Goal: Task Accomplishment & Management: Manage account settings

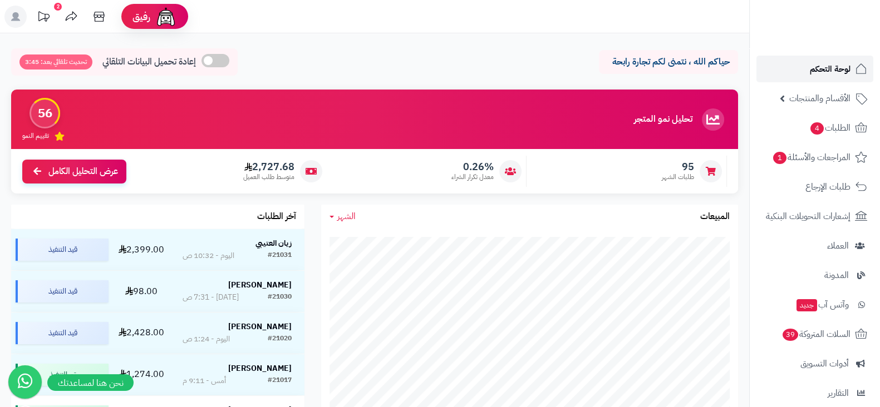
click at [856, 68] on icon at bounding box center [861, 68] width 10 height 10
click at [796, 71] on link "لوحة التحكم" at bounding box center [814, 69] width 117 height 27
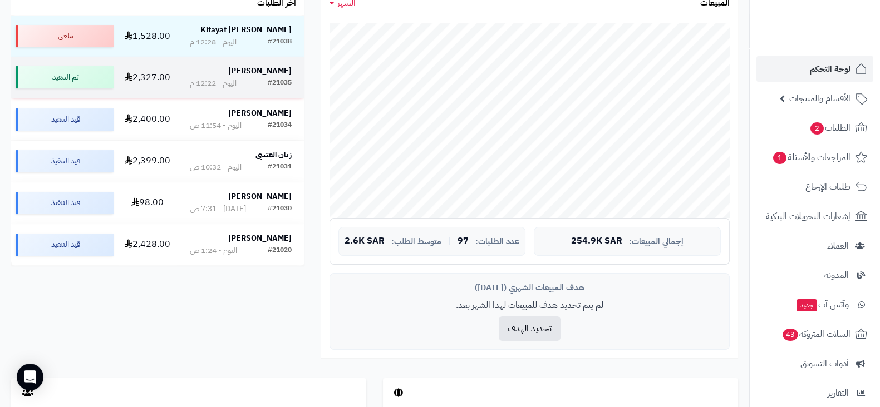
scroll to position [214, 0]
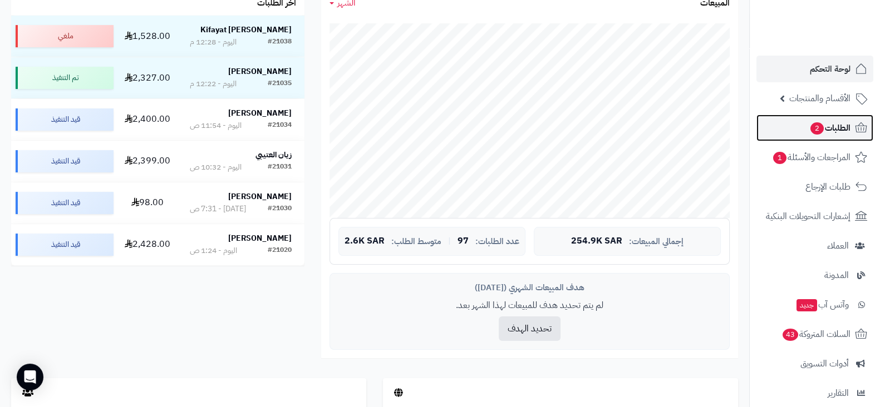
click at [833, 130] on span "الطلبات 2" at bounding box center [829, 128] width 41 height 16
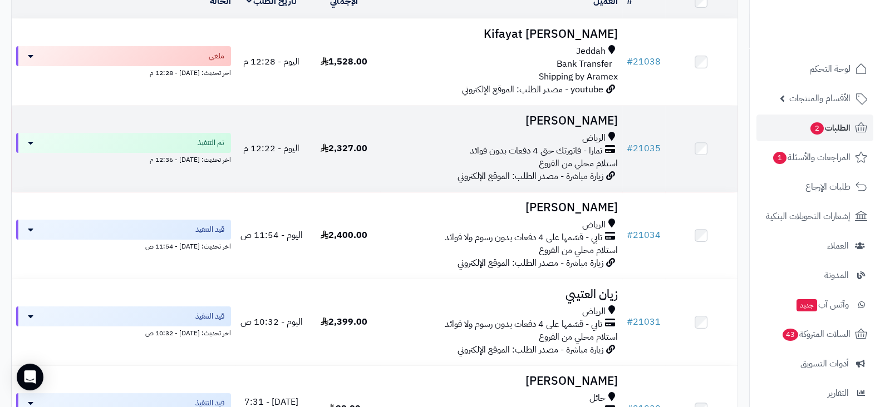
scroll to position [156, 0]
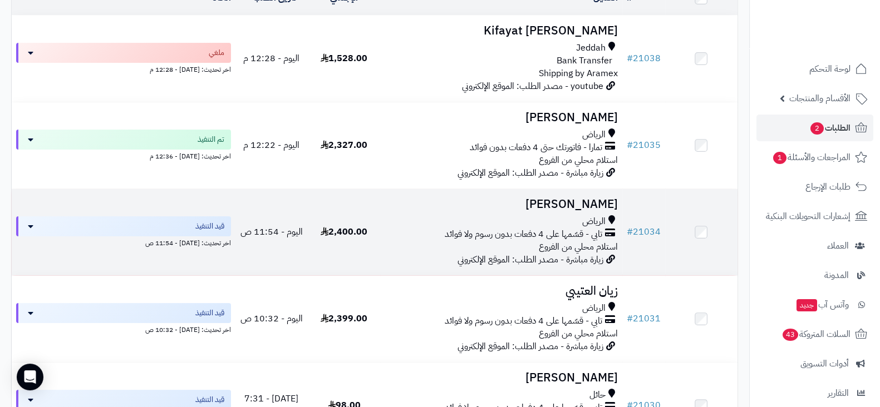
click at [579, 202] on h3 "[PERSON_NAME]" at bounding box center [500, 204] width 233 height 13
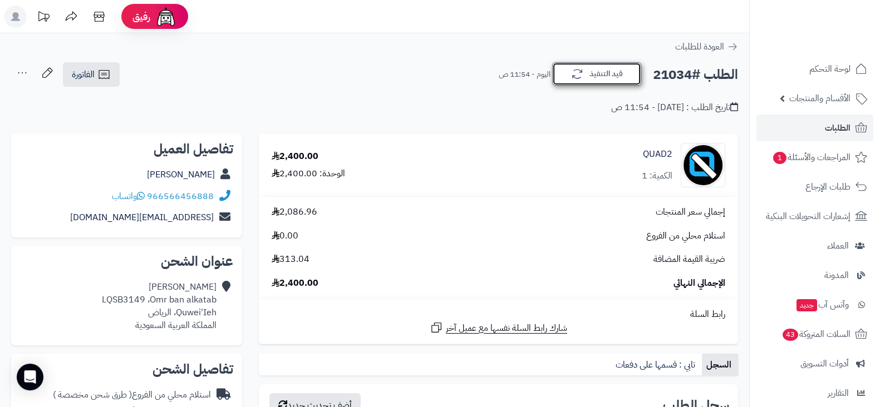
click at [601, 78] on button "قيد التنفيذ" at bounding box center [596, 73] width 89 height 23
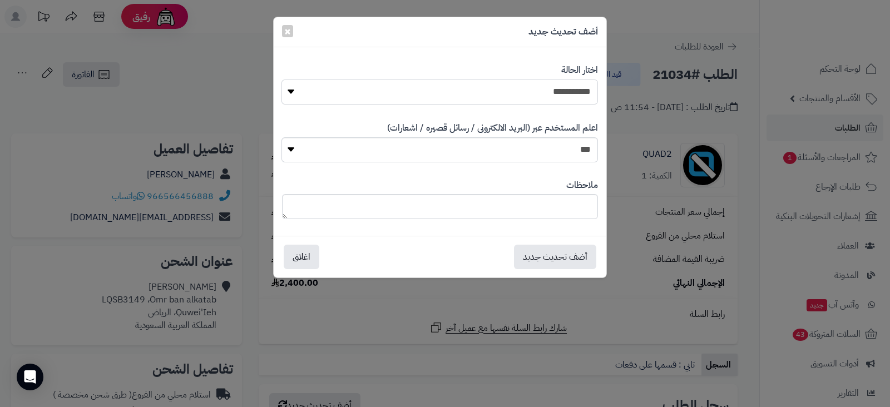
click at [547, 93] on select "**********" at bounding box center [439, 92] width 316 height 25
select select "*"
click at [281, 80] on select "**********" at bounding box center [439, 92] width 316 height 25
click at [551, 263] on button "أضف تحديث جديد" at bounding box center [555, 256] width 82 height 24
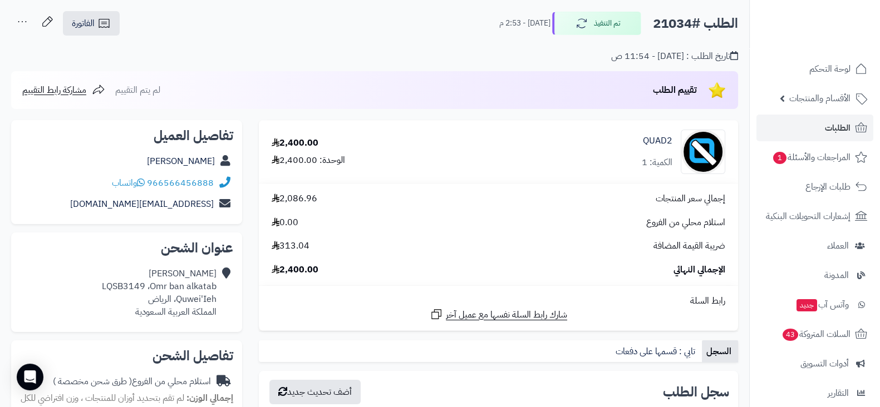
scroll to position [51, 0]
click at [836, 130] on span "الطلبات" at bounding box center [837, 128] width 26 height 16
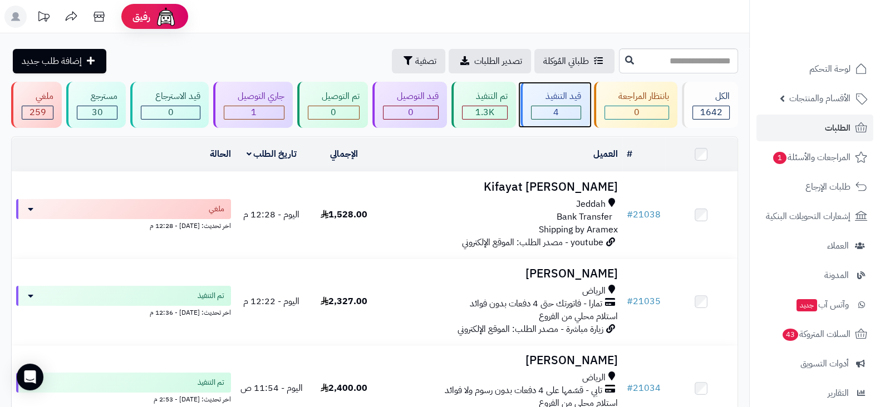
click at [572, 111] on div "4" at bounding box center [555, 112] width 48 height 13
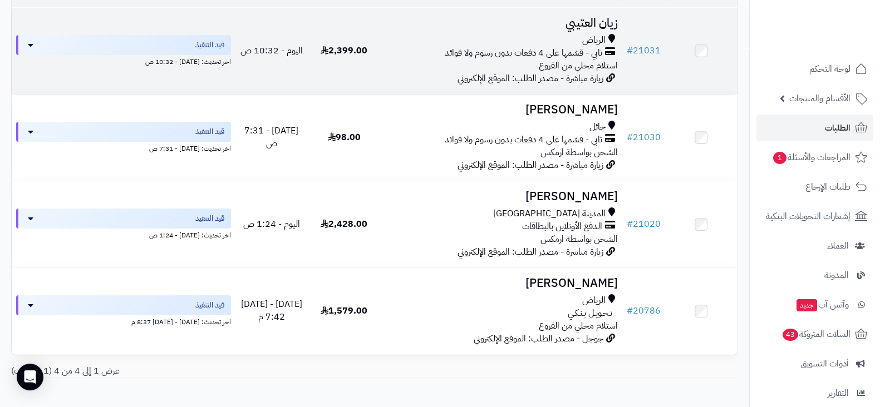
scroll to position [164, 0]
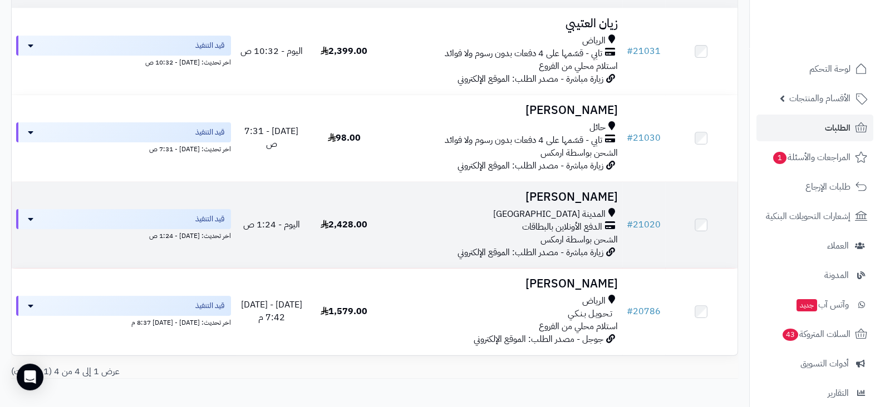
click at [557, 198] on h3 "[PERSON_NAME]" at bounding box center [500, 197] width 233 height 13
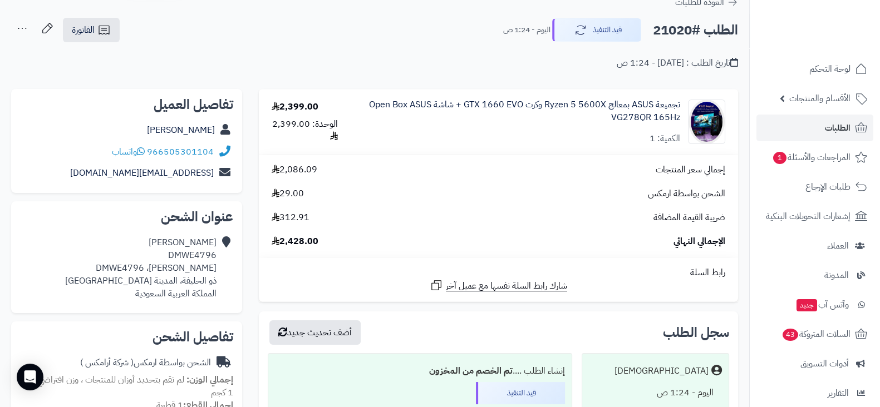
scroll to position [46, 0]
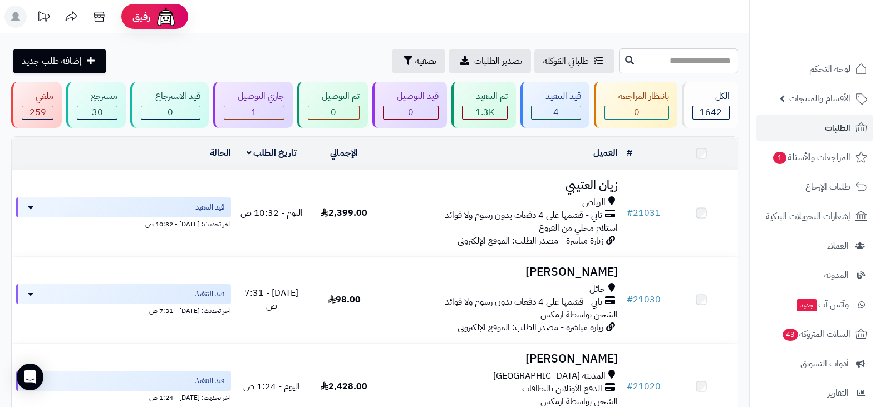
scroll to position [164, 0]
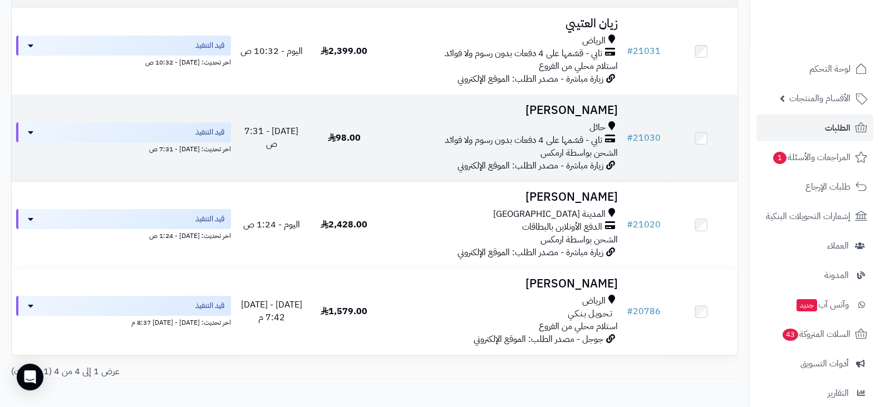
click at [592, 104] on h3 "سعود القحطاني القحطاني" at bounding box center [500, 110] width 233 height 13
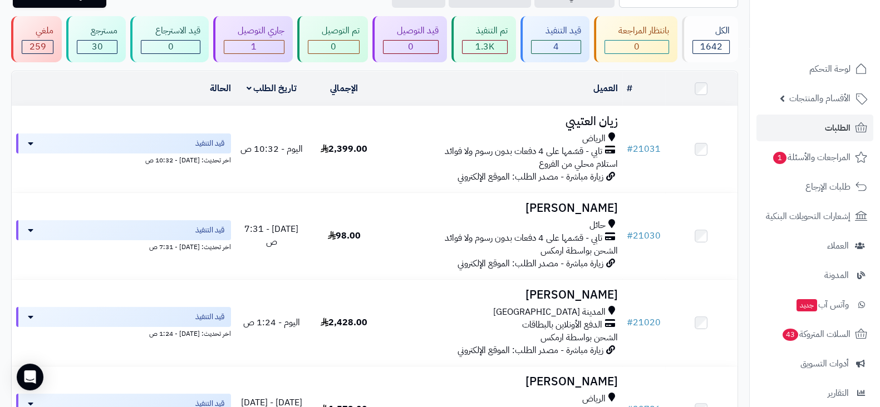
scroll to position [51, 0]
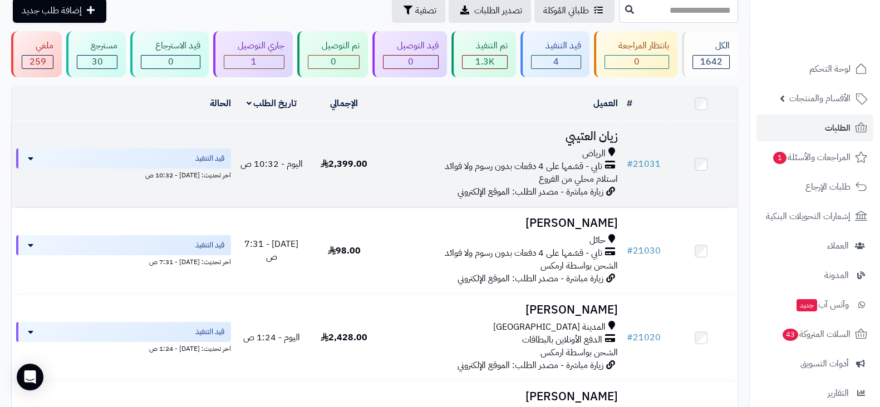
click at [527, 142] on td "زيان العتيبي الرياض تابي - قسّمها على 4 دفعات بدون رسوم ولا فوائد استلام محلي م…" at bounding box center [500, 164] width 241 height 86
click at [598, 130] on h3 "زيان العتيبي" at bounding box center [500, 136] width 233 height 13
